Goal: Information Seeking & Learning: Learn about a topic

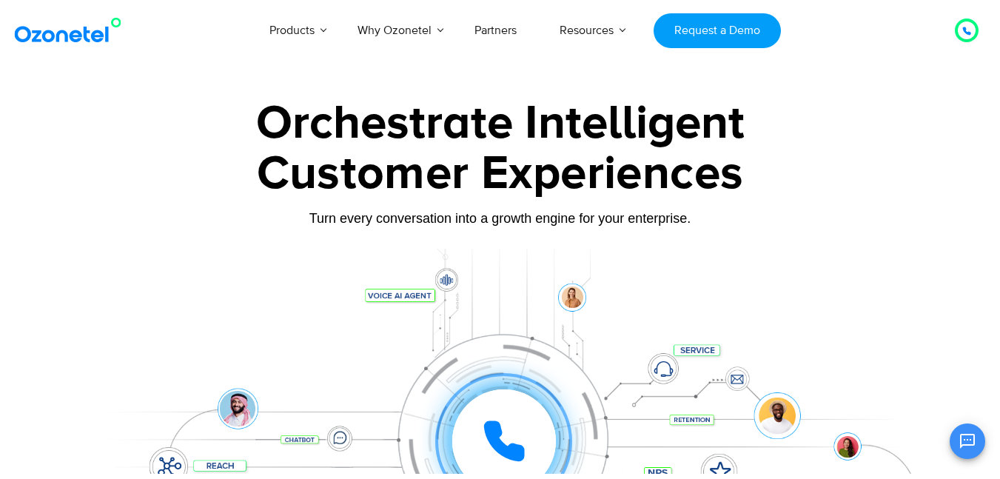
scroll to position [444, 0]
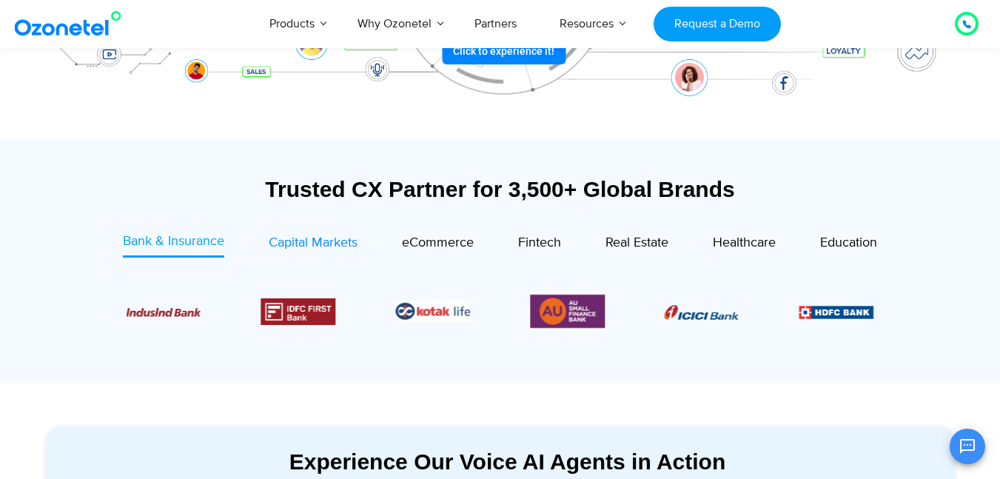
click at [331, 238] on span "Capital Markets" at bounding box center [313, 243] width 89 height 16
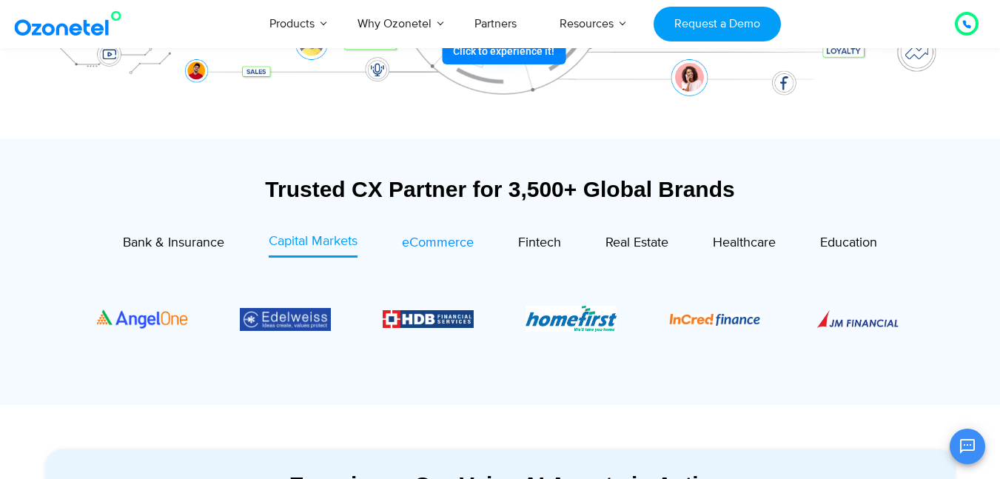
click at [429, 246] on span "eCommerce" at bounding box center [438, 243] width 72 height 16
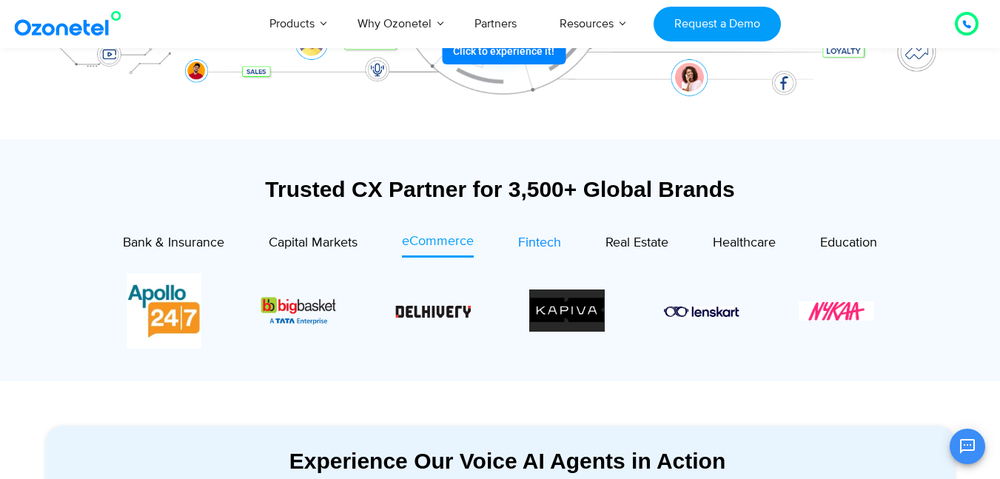
click at [540, 241] on span "Fintech" at bounding box center [539, 243] width 43 height 16
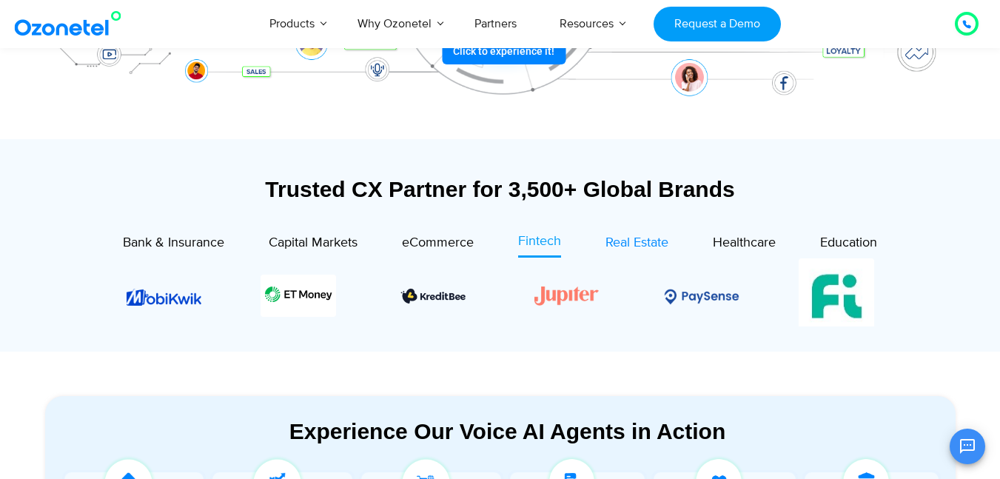
click at [656, 244] on span "Real Estate" at bounding box center [636, 243] width 63 height 16
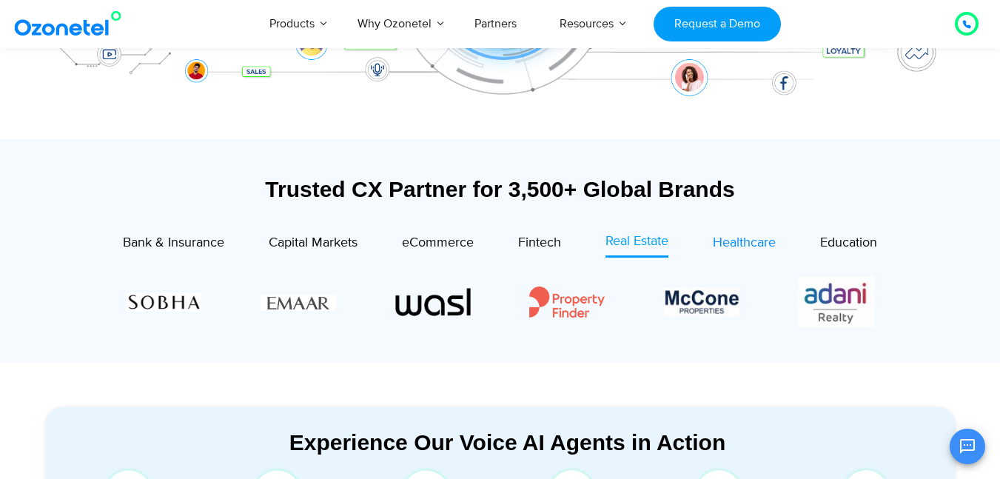
click at [763, 244] on span "Healthcare" at bounding box center [744, 243] width 63 height 16
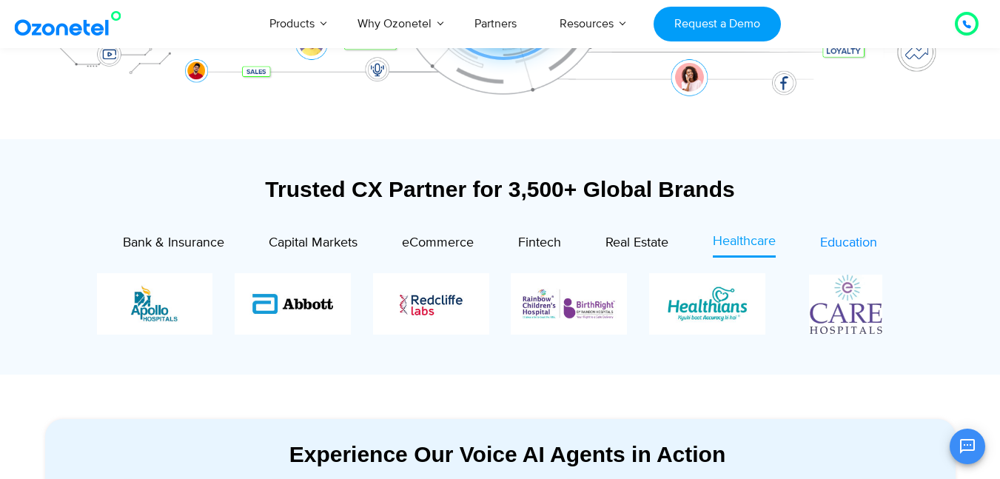
click at [839, 237] on span "Education" at bounding box center [848, 243] width 57 height 16
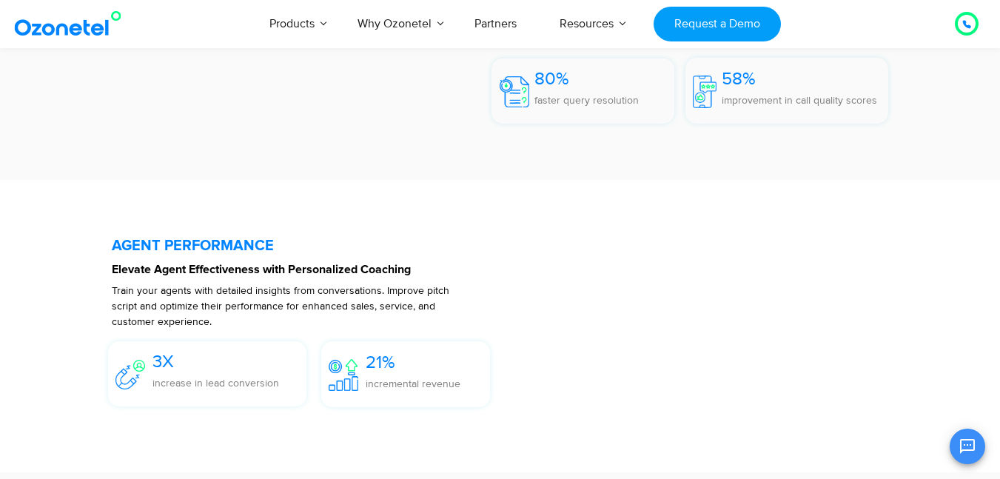
scroll to position [8178, 0]
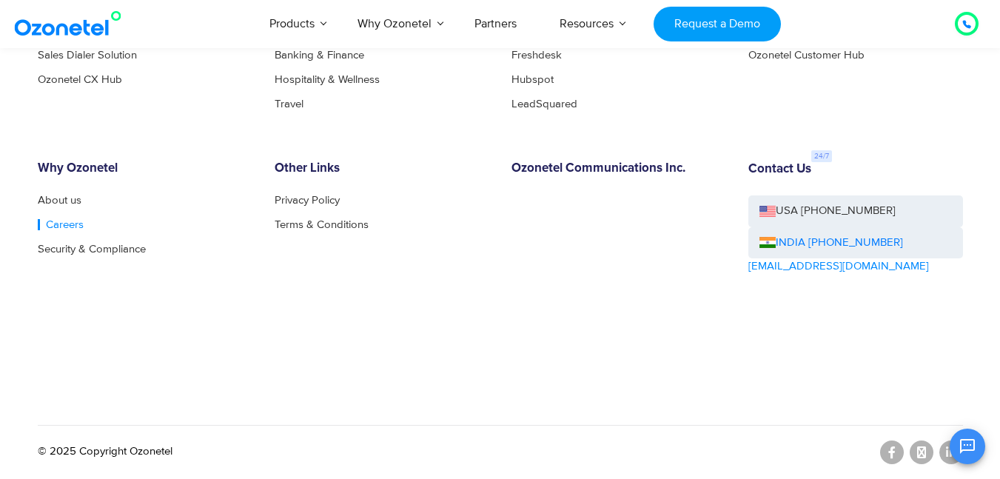
click at [50, 224] on link "Careers" at bounding box center [61, 224] width 46 height 11
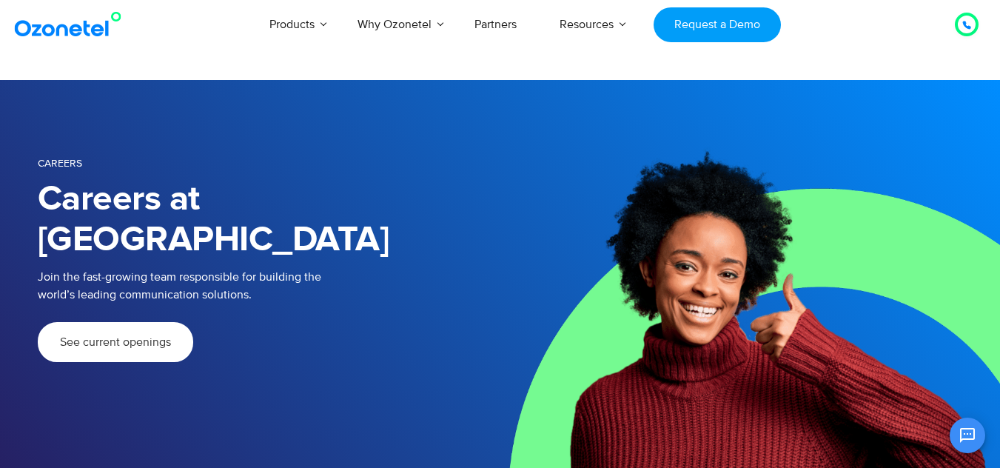
click at [144, 336] on span "See current openings" at bounding box center [115, 342] width 111 height 12
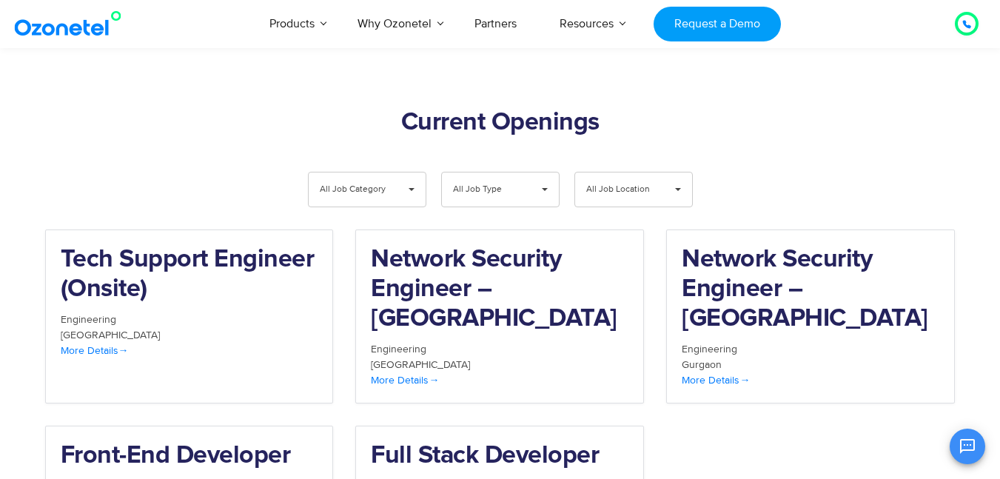
scroll to position [1534, 0]
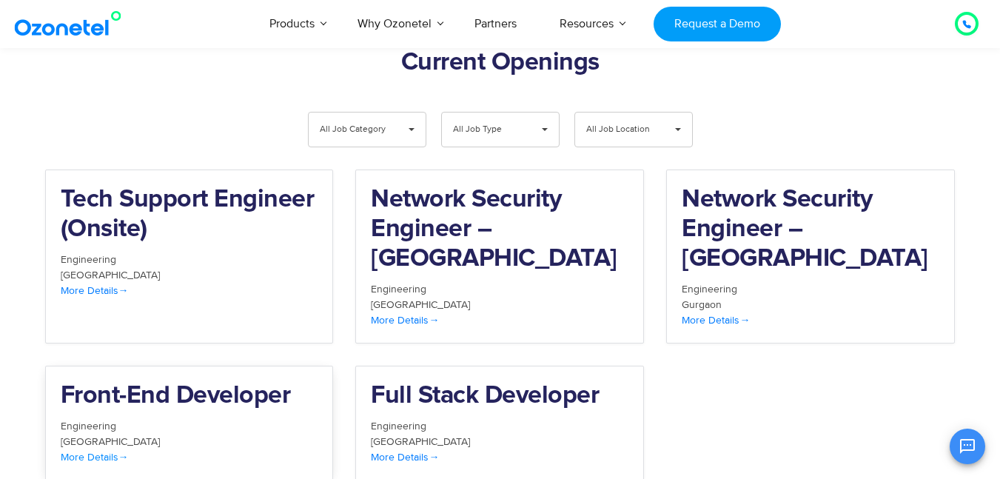
click at [201, 381] on h2 "Front-End Developer" at bounding box center [190, 396] width 258 height 30
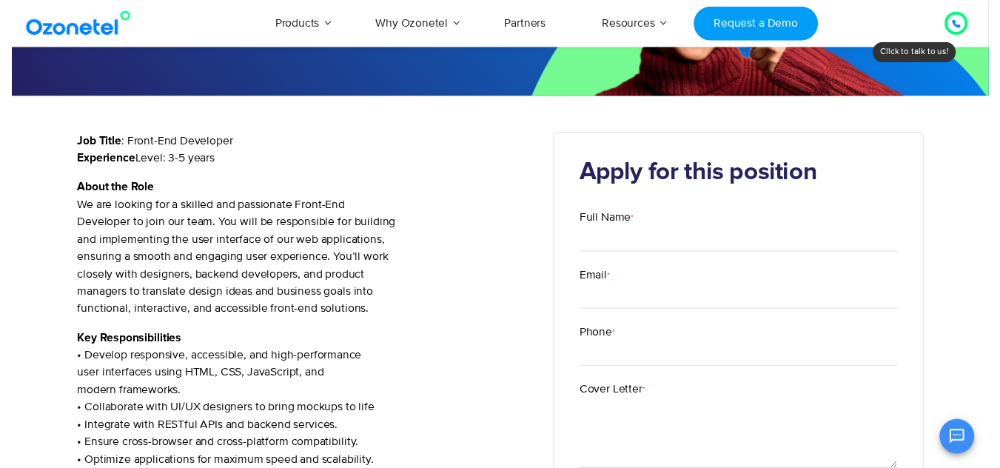
scroll to position [89, 0]
